Goal: Book appointment/travel/reservation

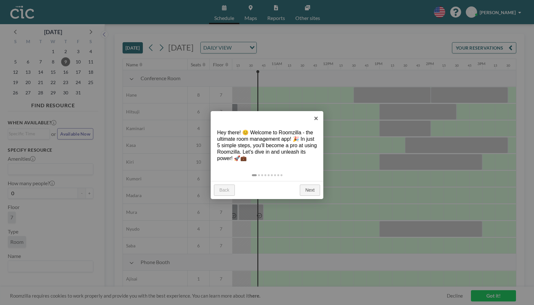
scroll to position [0, 528]
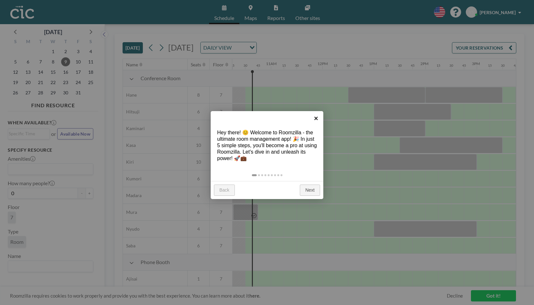
click at [315, 116] on link "×" at bounding box center [316, 118] width 14 height 14
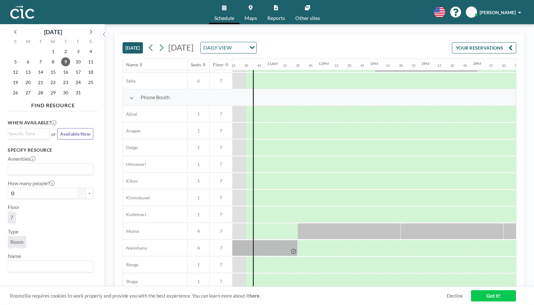
scroll to position [385, 527]
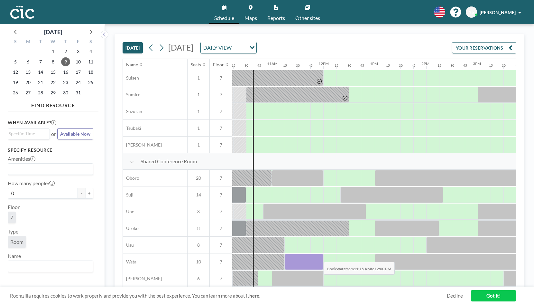
drag, startPoint x: 292, startPoint y: 258, endPoint x: 319, endPoint y: 257, distance: 26.4
click at [319, 257] on div at bounding box center [304, 262] width 39 height 16
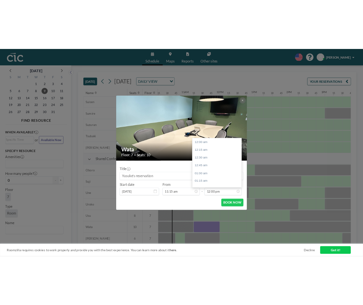
scroll to position [550, 0]
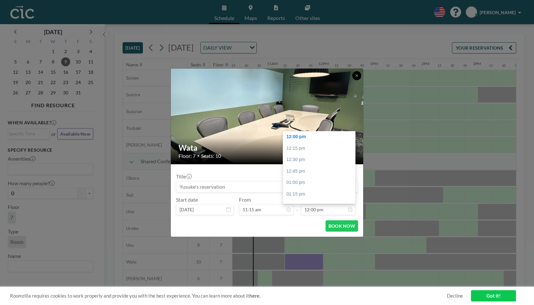
click at [357, 76] on icon at bounding box center [357, 76] width 4 height 4
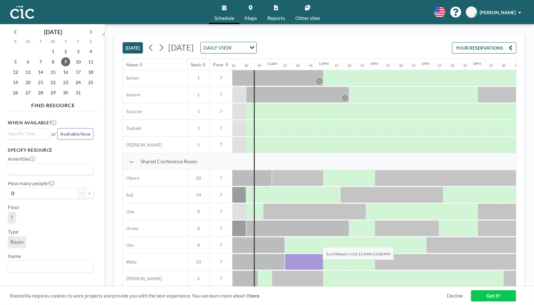
drag, startPoint x: 292, startPoint y: 255, endPoint x: 318, endPoint y: 264, distance: 26.9
click at [318, 264] on div at bounding box center [304, 262] width 39 height 16
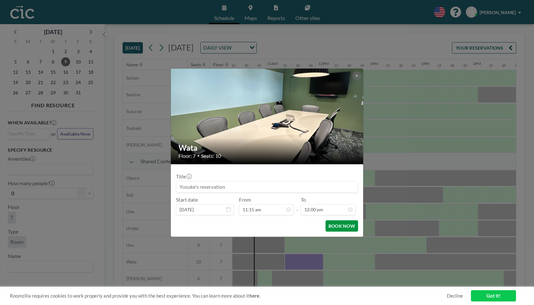
click at [337, 224] on button "BOOK NOW" at bounding box center [342, 225] width 32 height 11
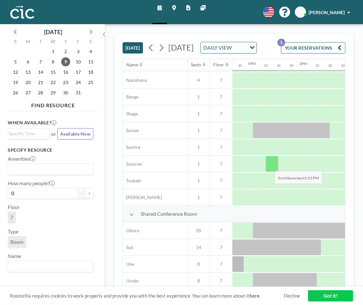
scroll to position [332, 649]
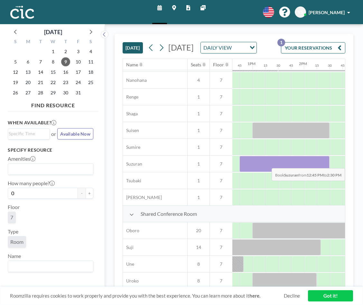
drag, startPoint x: 245, startPoint y: 182, endPoint x: 321, endPoint y: 182, distance: 76.6
click at [321, 172] on div at bounding box center [284, 164] width 90 height 16
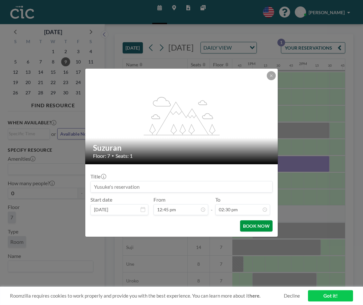
click at [262, 225] on button "BOOK NOW" at bounding box center [256, 225] width 32 height 11
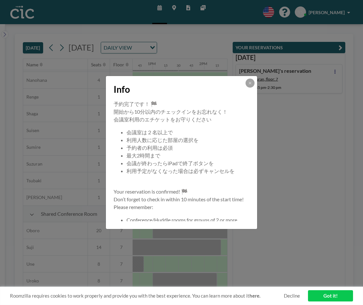
click at [324, 296] on link "Got it!" at bounding box center [330, 295] width 45 height 11
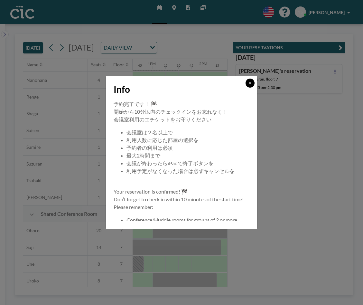
click at [250, 83] on icon at bounding box center [250, 83] width 4 height 4
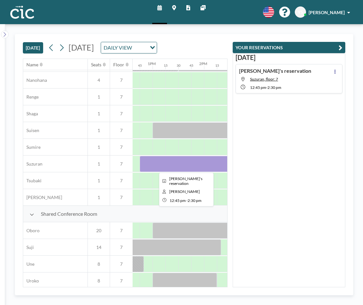
click at [181, 163] on div at bounding box center [185, 164] width 90 height 16
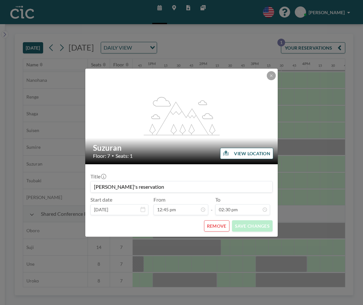
scroll to position [12, 0]
click at [30, 174] on div "flex-grow: 1.2; Suzuran Floor: 7 • Seats: 1 VIEW LOCATION Title [PERSON_NAME]'s…" at bounding box center [181, 152] width 363 height 305
